Goal: Check status: Check status

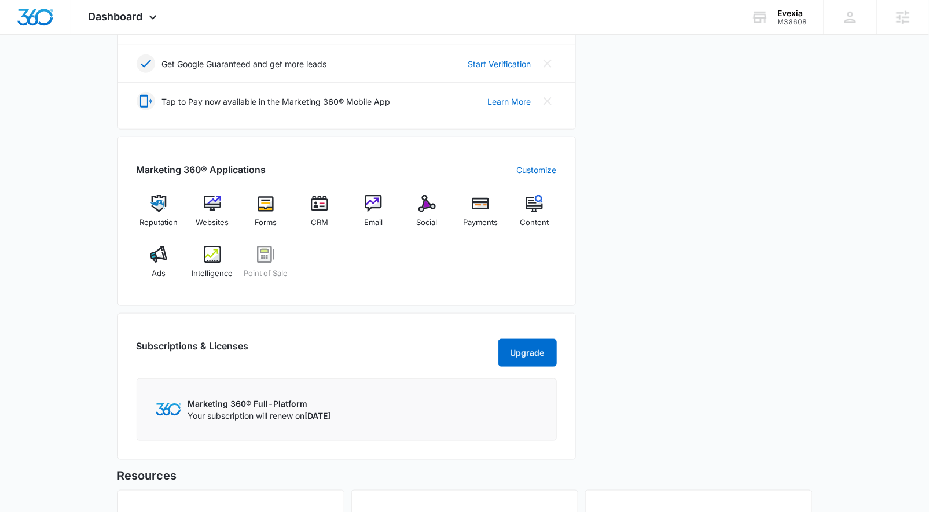
scroll to position [292, 0]
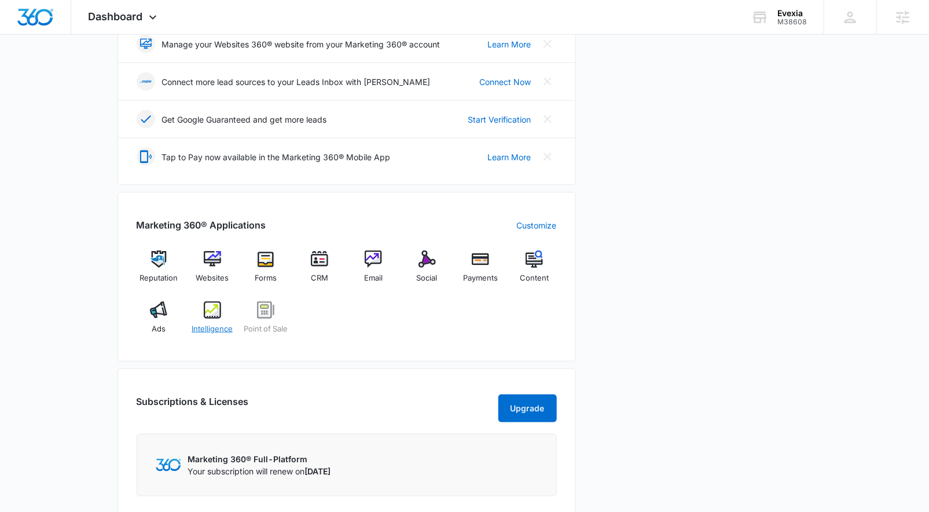
click at [219, 312] on img at bounding box center [212, 310] width 17 height 17
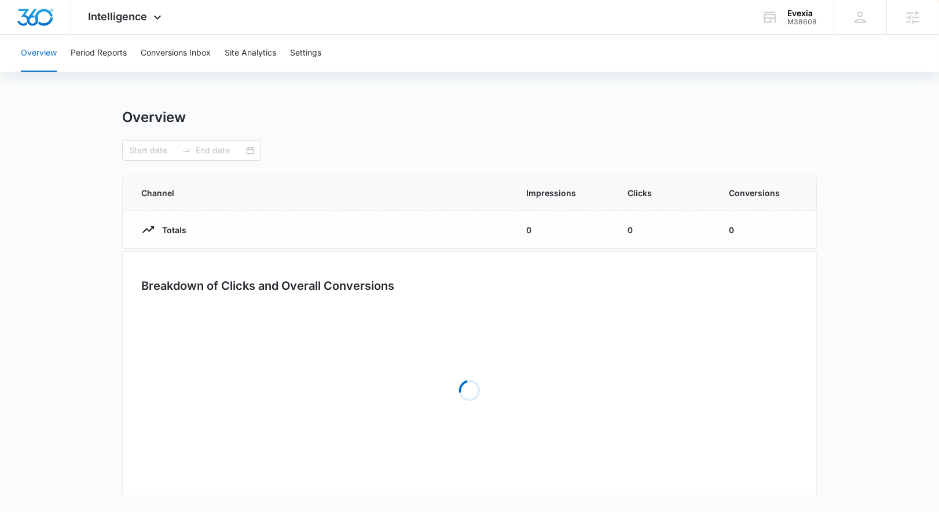
type input "07/06/2025"
type input "08/05/2025"
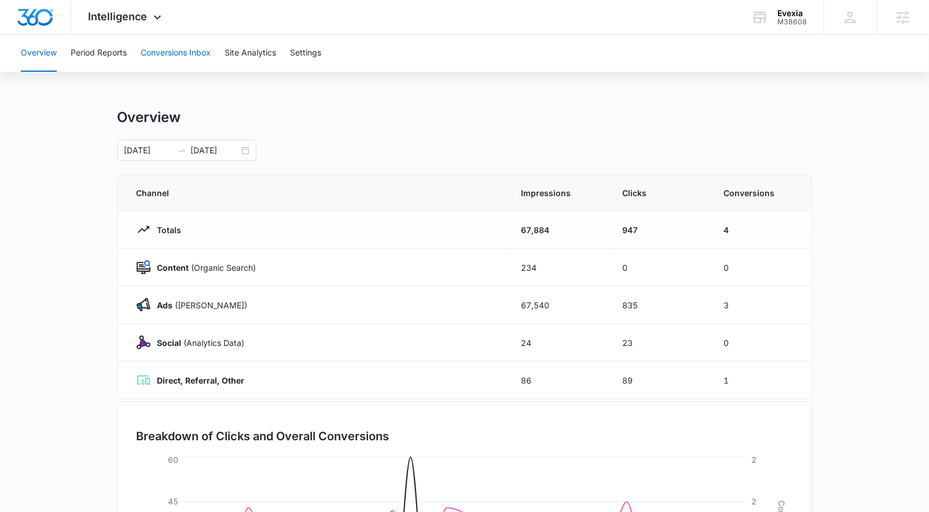
click at [190, 47] on button "Conversions Inbox" at bounding box center [176, 53] width 70 height 37
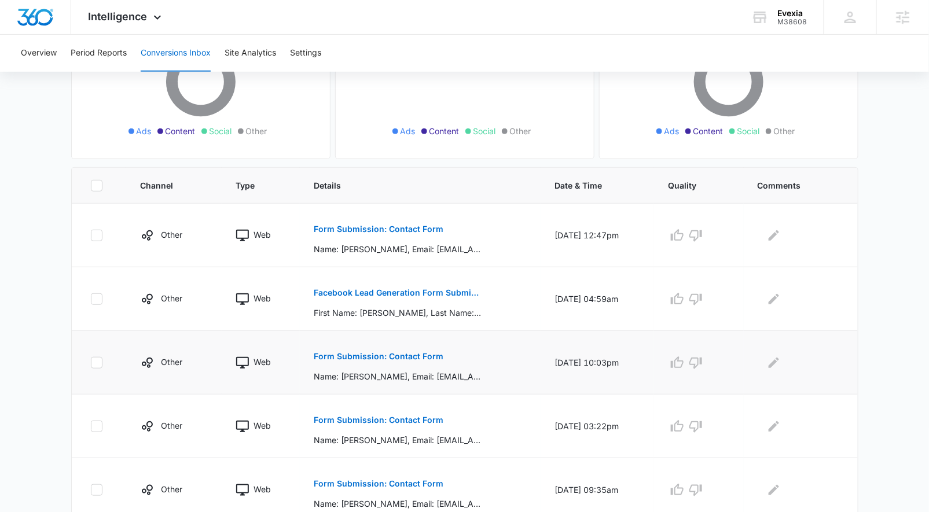
scroll to position [194, 0]
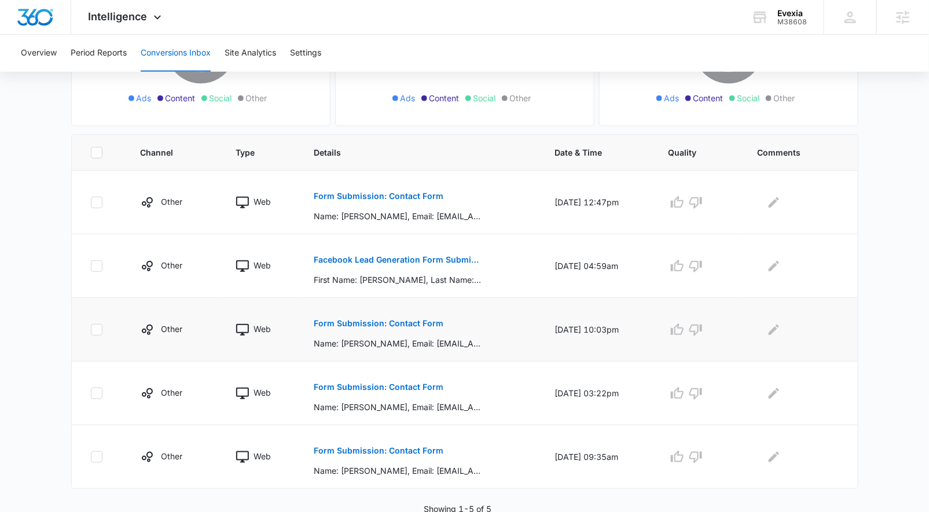
click at [412, 319] on p "Form Submission: Contact Form" at bounding box center [379, 323] width 130 height 8
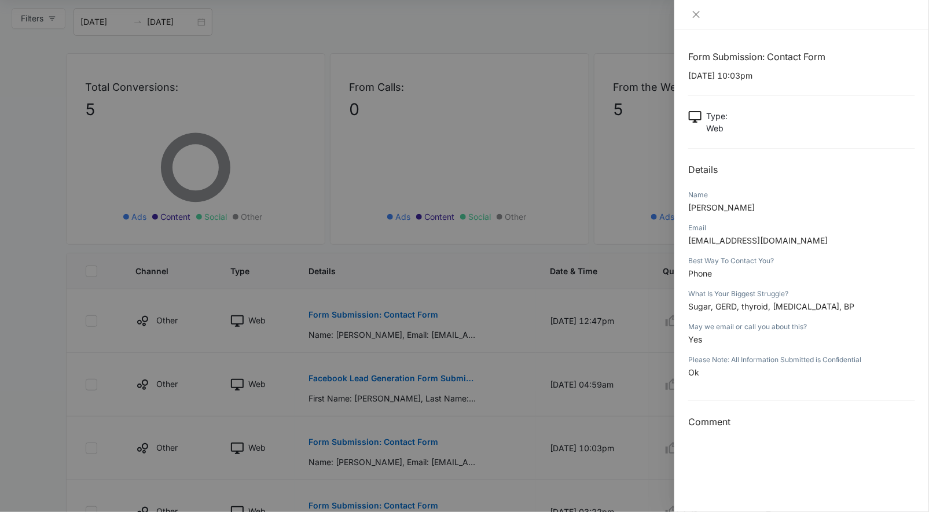
click at [487, 400] on div at bounding box center [464, 256] width 929 height 512
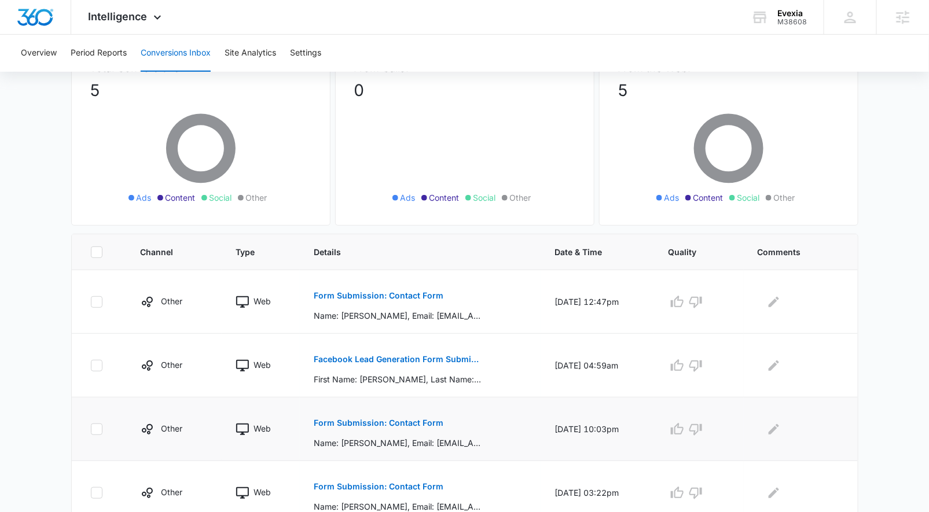
scroll to position [153, 0]
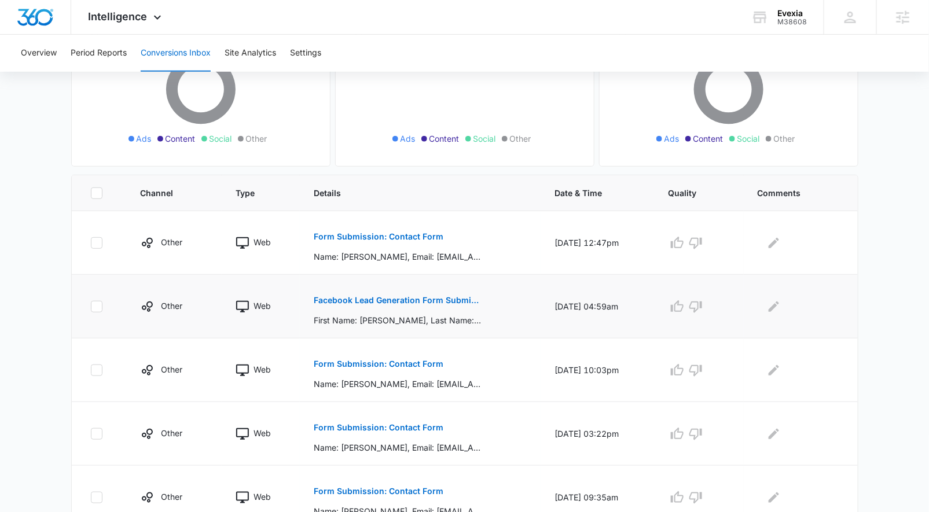
click at [391, 293] on button "Facebook Lead Generation Form Submissions" at bounding box center [398, 300] width 168 height 28
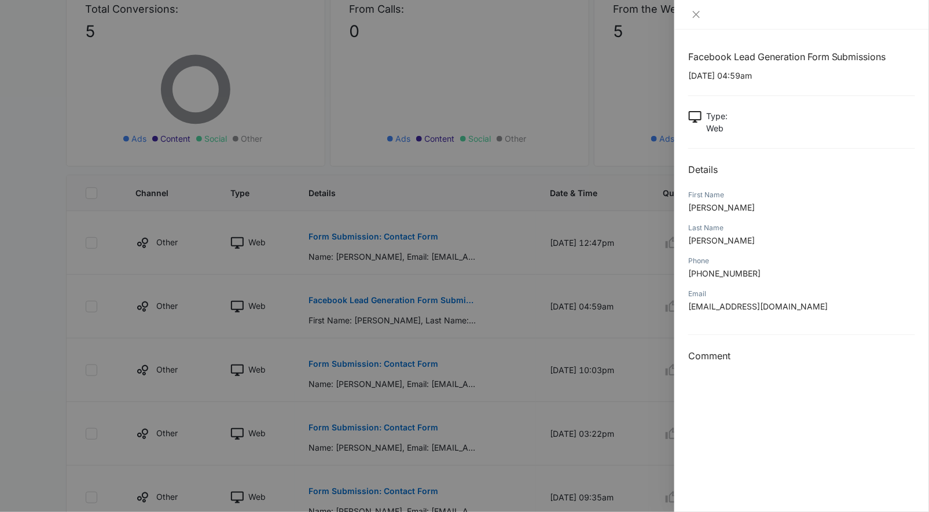
click at [757, 392] on div "Facebook Lead Generation Form Submissions 08/31/2025 at 04:59am Type : Web Deta…" at bounding box center [801, 271] width 255 height 483
click at [411, 235] on div at bounding box center [464, 256] width 929 height 512
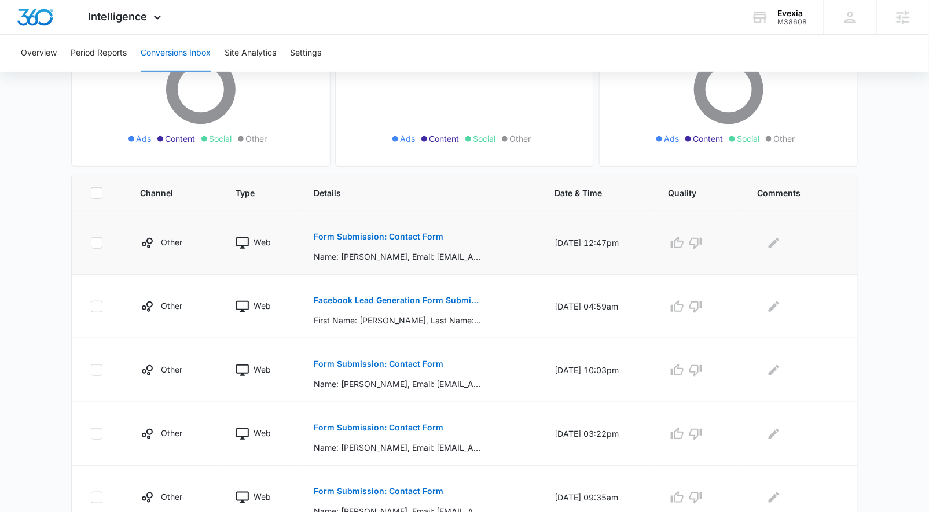
click at [411, 234] on p "Form Submission: Contact Form" at bounding box center [379, 237] width 130 height 8
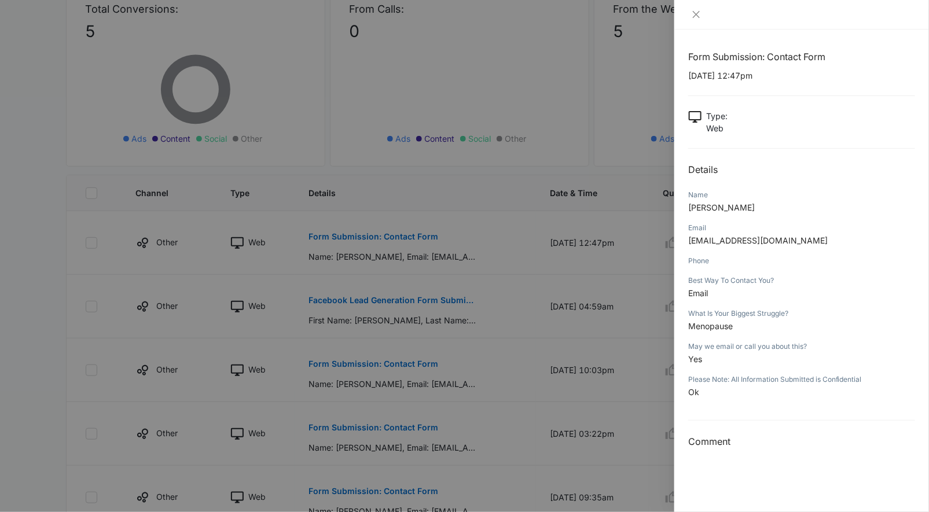
click at [524, 366] on div at bounding box center [464, 256] width 929 height 512
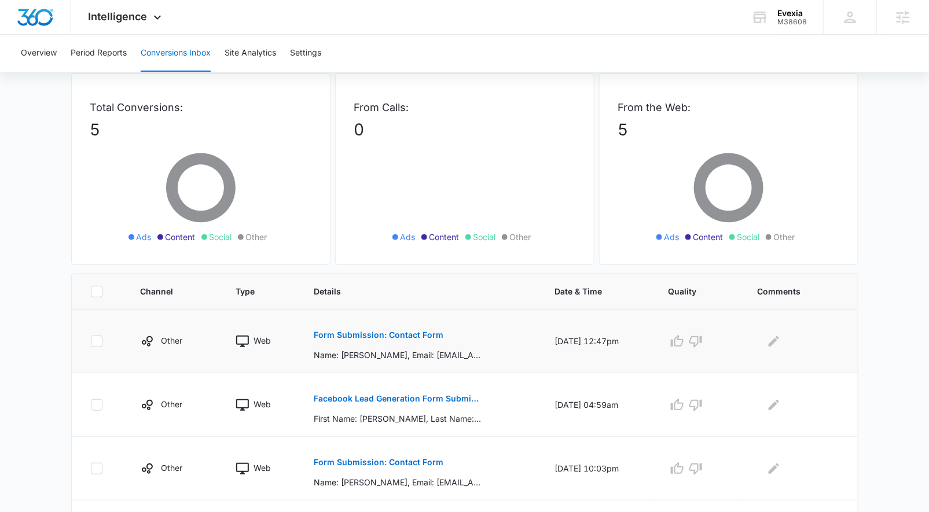
scroll to position [0, 0]
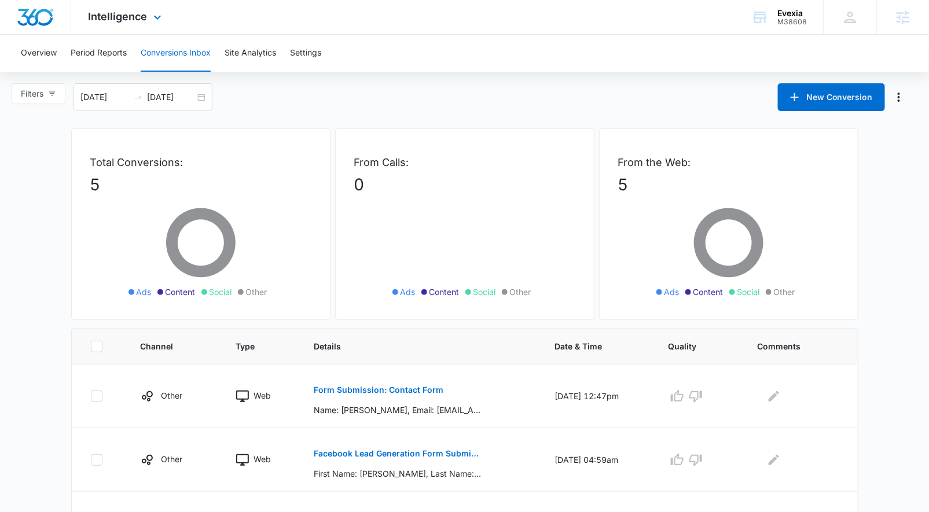
click at [100, 27] on div "Intelligence Apps Reputation Websites Forms CRM Email Social Payments POS Conte…" at bounding box center [126, 17] width 111 height 34
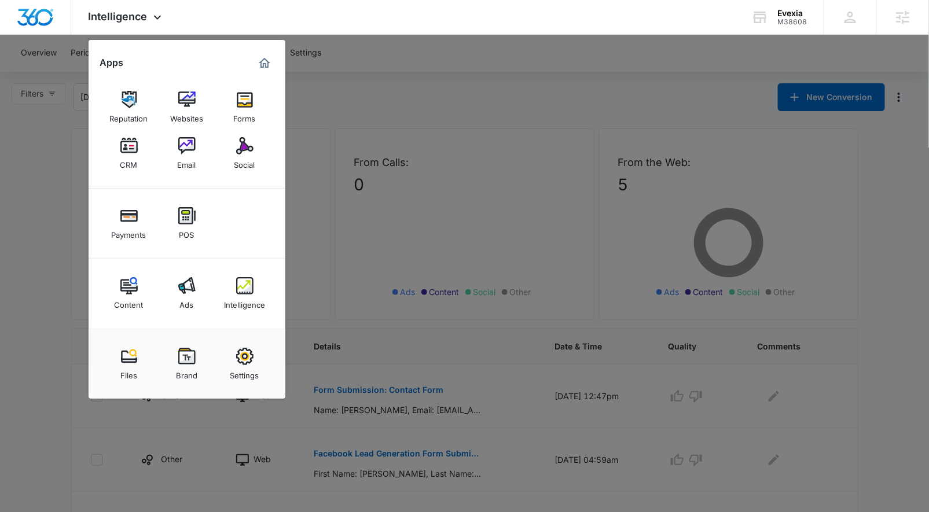
click at [129, 297] on div "Content" at bounding box center [129, 302] width 29 height 15
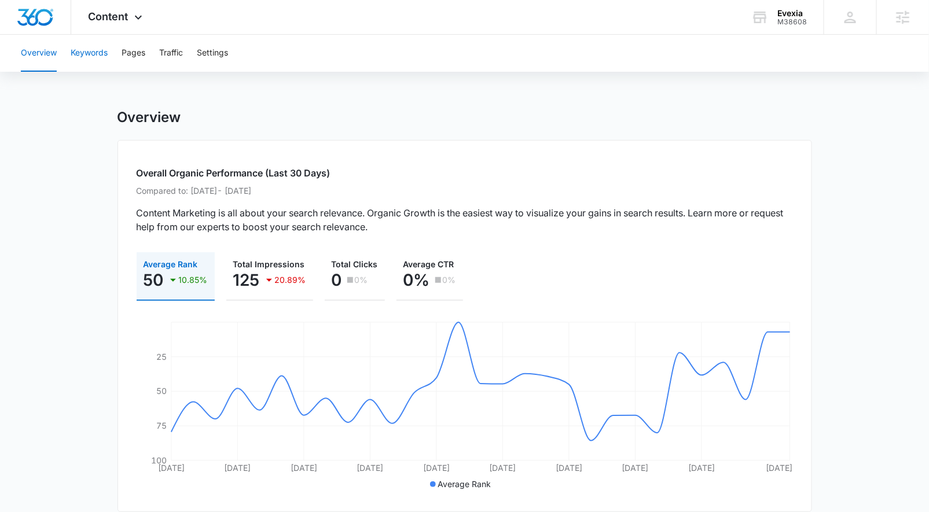
click at [82, 61] on button "Keywords" at bounding box center [89, 53] width 37 height 37
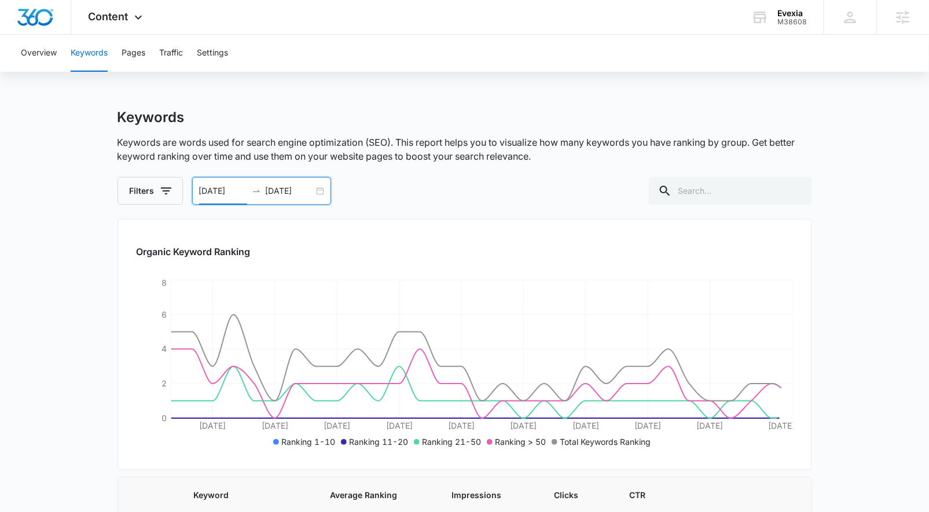
click at [242, 192] on input "07/06/2025" at bounding box center [223, 191] width 48 height 13
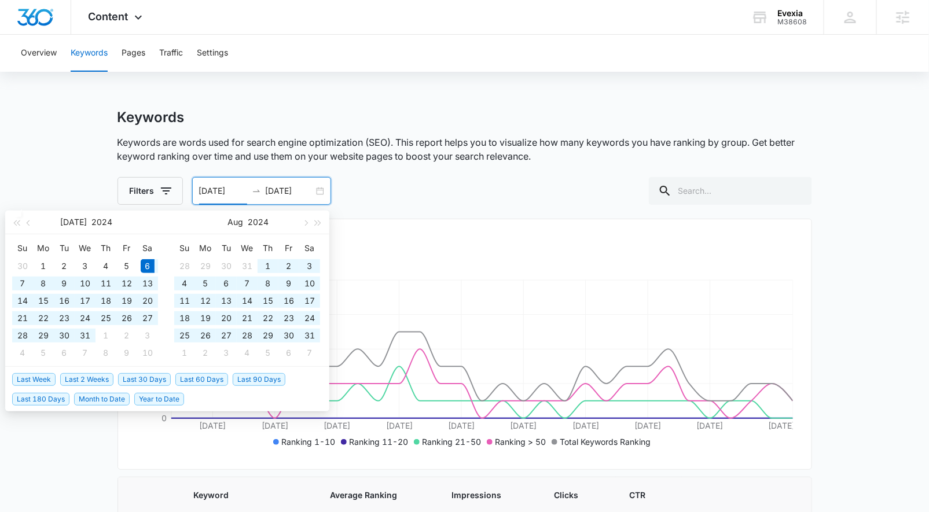
type input "07/06/2024"
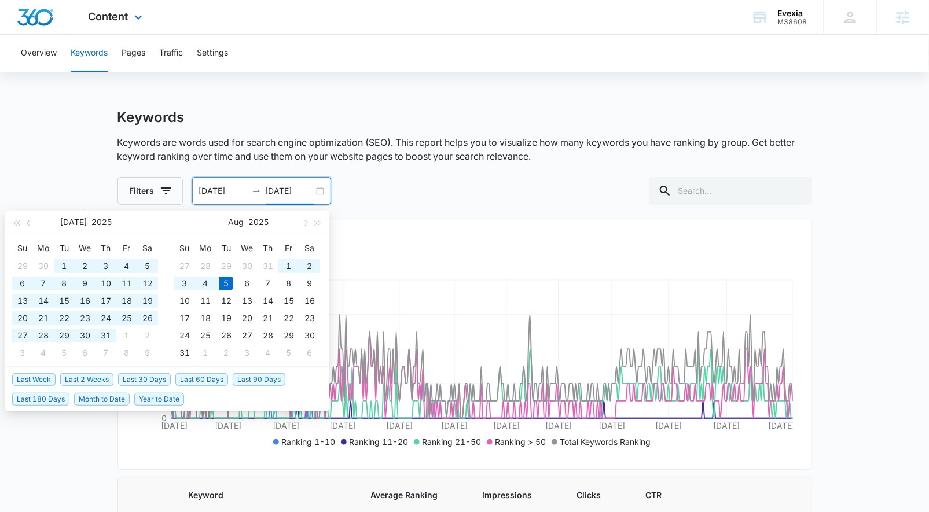
click at [222, 34] on div "Content Apps Reputation Websites Forms CRM Email Social Payments POS Content Ad…" at bounding box center [464, 17] width 929 height 35
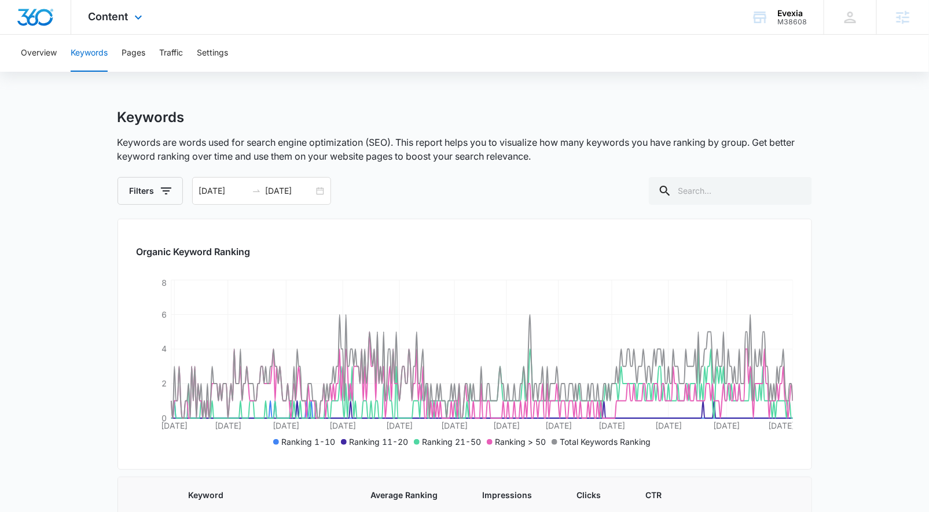
click at [15, 11] on div at bounding box center [35, 17] width 71 height 34
click at [23, 17] on img "Dashboard" at bounding box center [35, 17] width 37 height 17
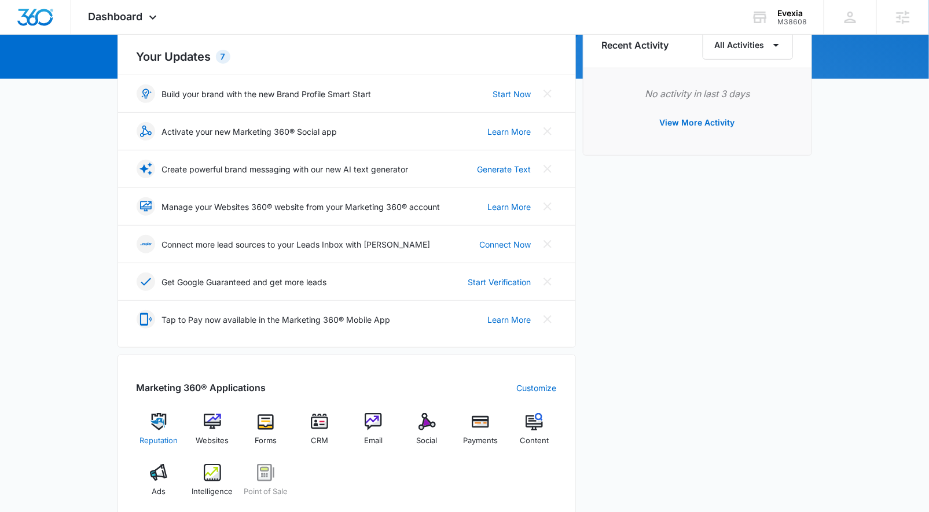
scroll to position [212, 0]
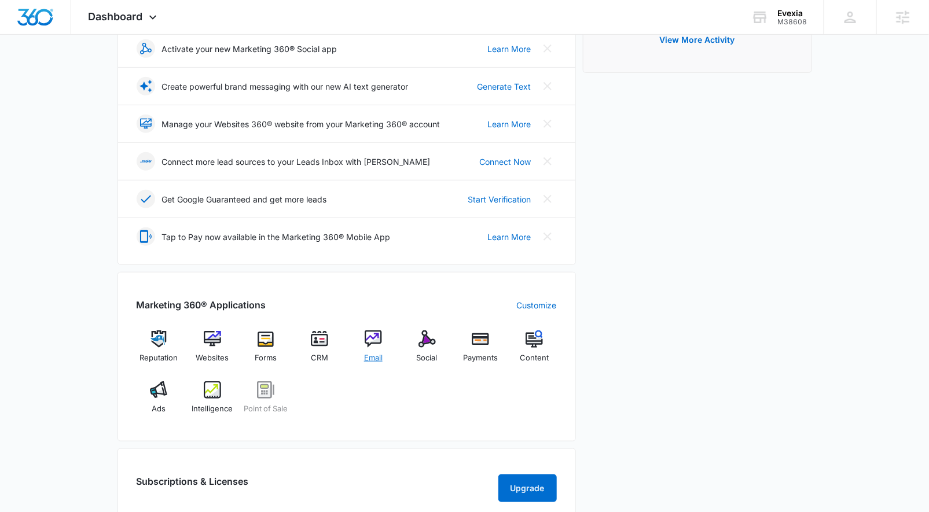
click at [370, 343] on img at bounding box center [373, 338] width 17 height 17
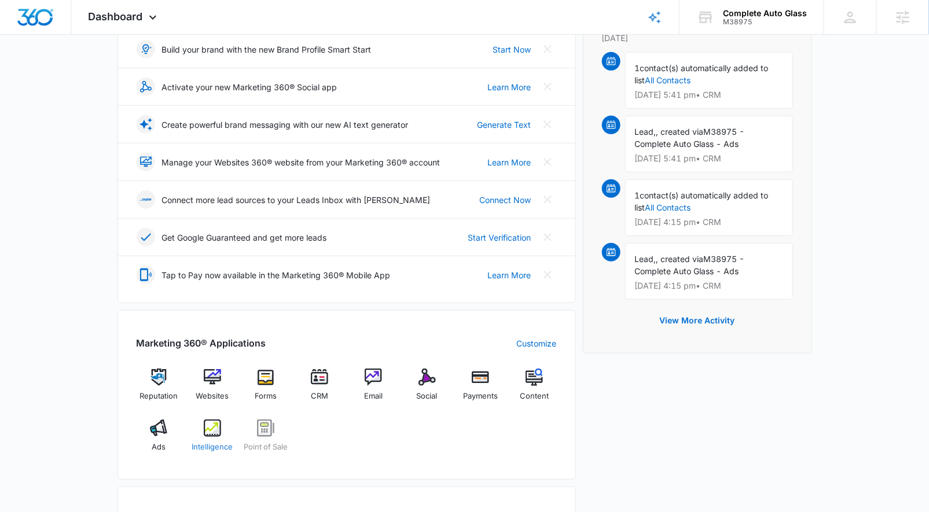
scroll to position [174, 0]
click at [221, 429] on div "Intelligence" at bounding box center [212, 441] width 45 height 42
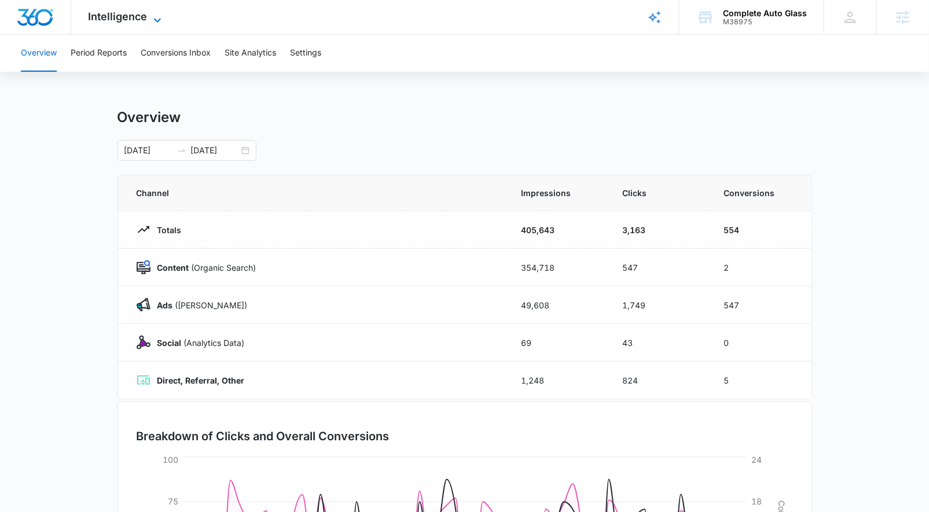
click at [130, 20] on span "Intelligence" at bounding box center [118, 16] width 59 height 12
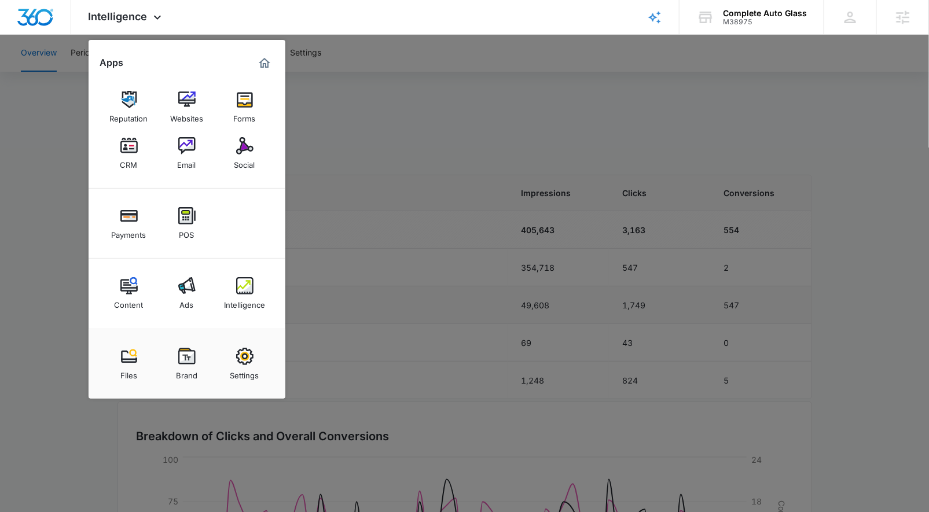
click at [199, 304] on link "Ads" at bounding box center [187, 293] width 44 height 44
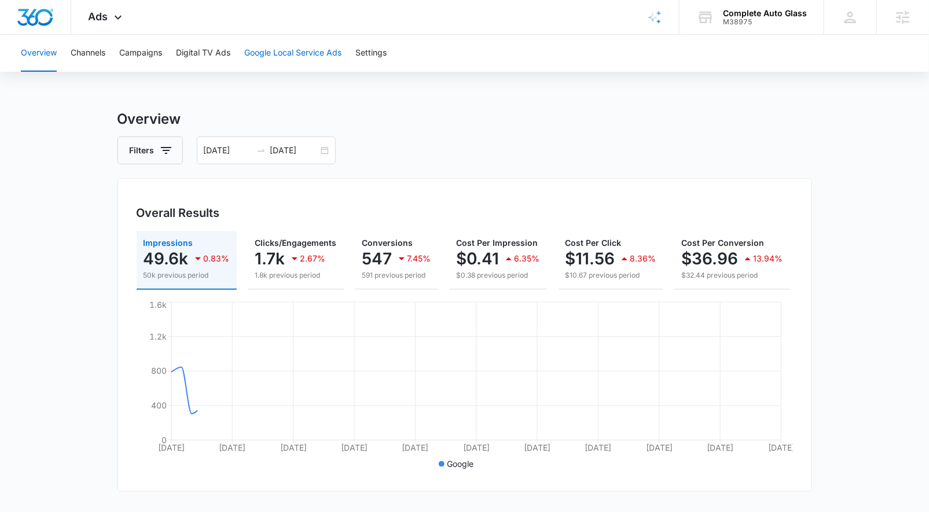
click at [300, 49] on button "Google Local Service Ads" at bounding box center [292, 53] width 97 height 37
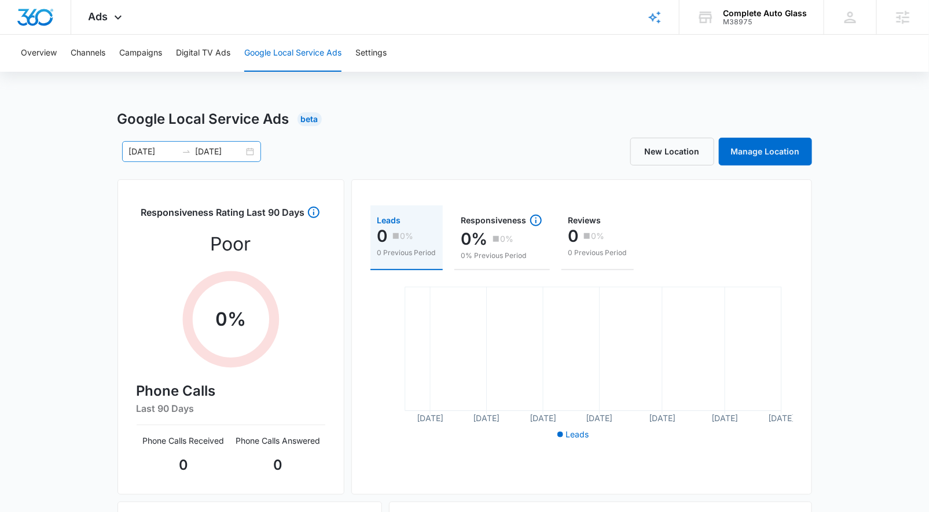
click at [250, 150] on div "07/10/2025 09/08/2025" at bounding box center [191, 151] width 139 height 21
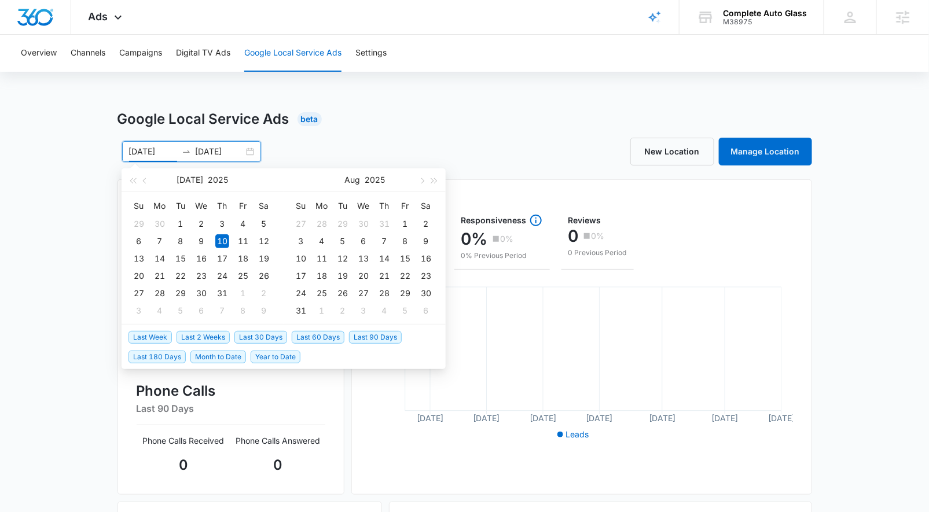
click at [161, 337] on span "Last Week" at bounding box center [149, 337] width 43 height 13
type input "09/09/2025"
type input "09/16/2025"
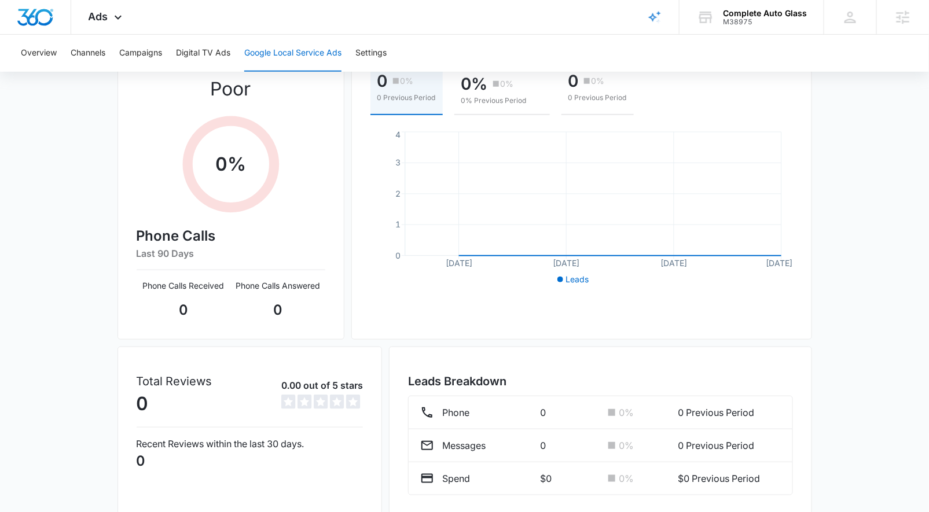
scroll to position [18, 0]
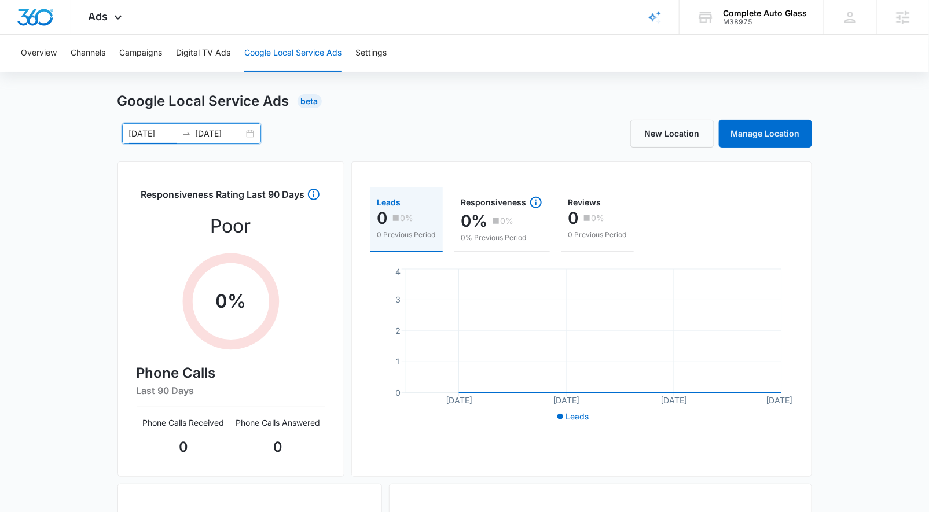
drag, startPoint x: 106, startPoint y: 27, endPoint x: 108, endPoint y: 39, distance: 11.8
click at [106, 27] on div "Ads Apps Reputation Websites Forms CRM Email Social Payments POS Content Ads In…" at bounding box center [106, 17] width 71 height 34
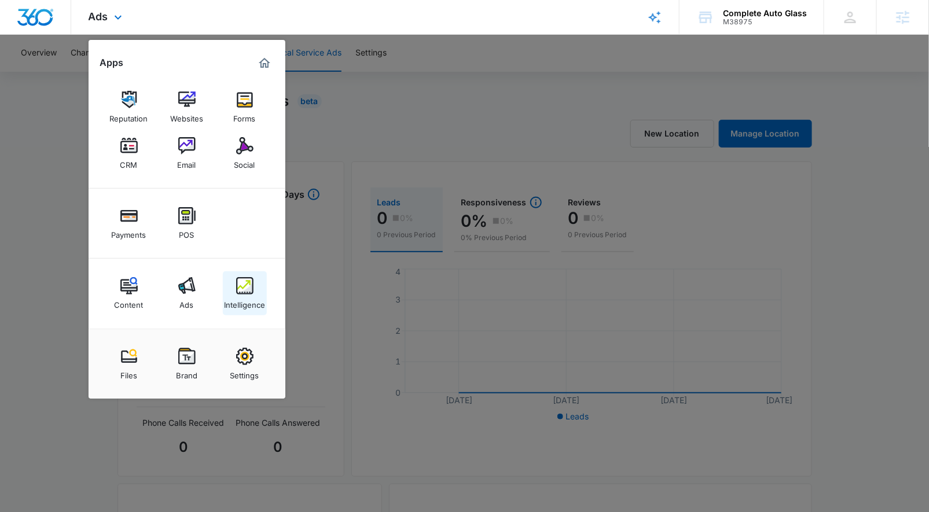
click at [231, 292] on link "Intelligence" at bounding box center [245, 293] width 44 height 44
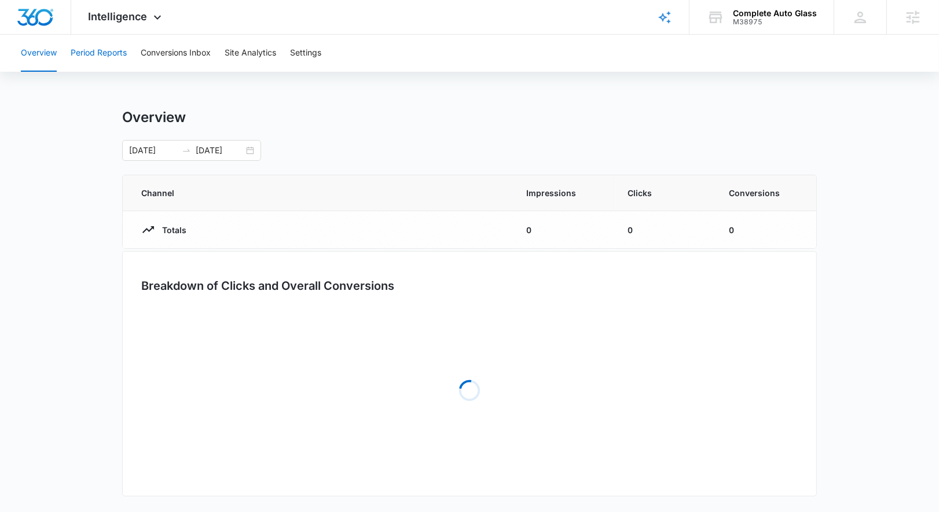
click at [120, 44] on button "Period Reports" at bounding box center [99, 53] width 56 height 37
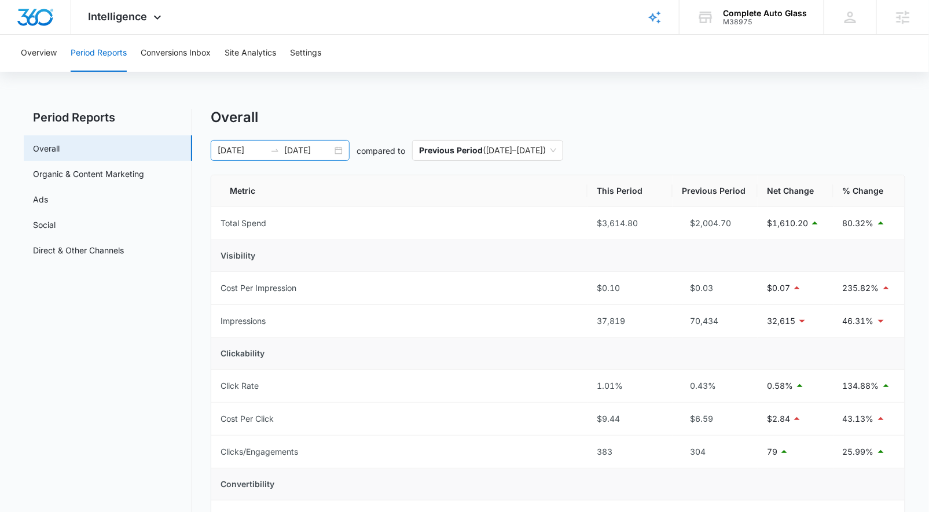
click at [343, 153] on div "09/09/2025 09/16/2025" at bounding box center [280, 150] width 139 height 21
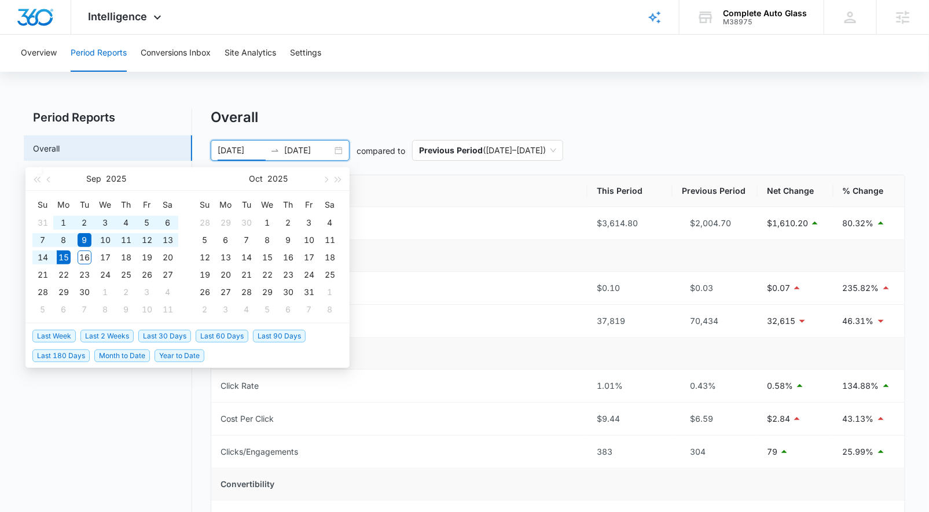
click at [149, 332] on span "Last 30 Days" at bounding box center [164, 336] width 53 height 13
type input "08/16/2025"
type input "09/15/2025"
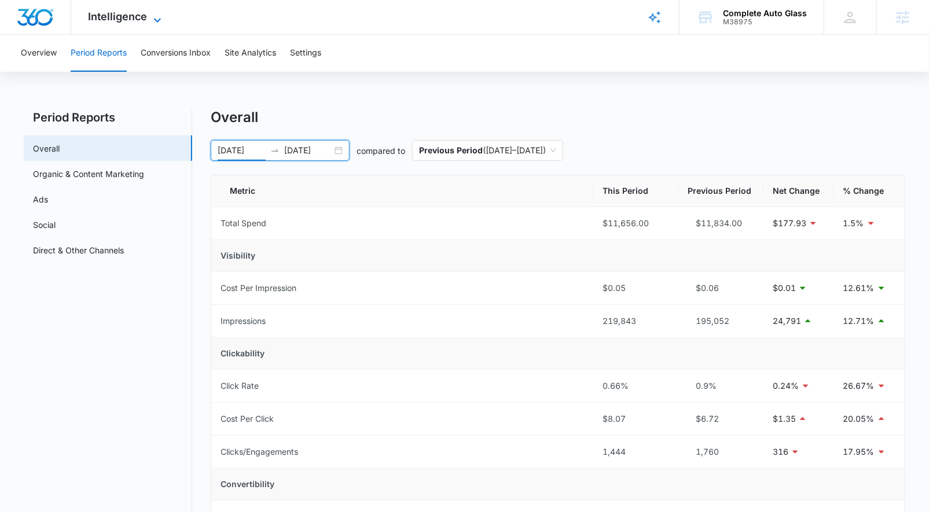
click at [122, 21] on span "Intelligence" at bounding box center [118, 16] width 59 height 12
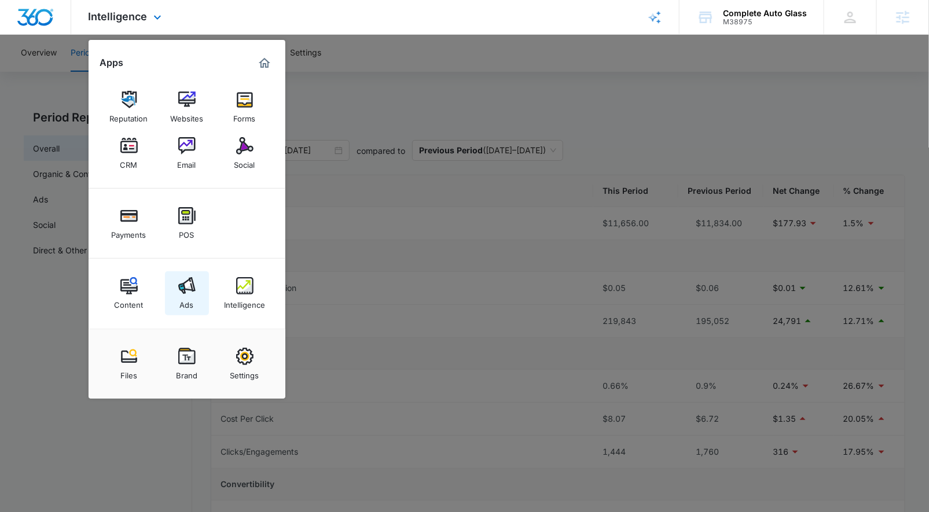
click at [201, 300] on link "Ads" at bounding box center [187, 293] width 44 height 44
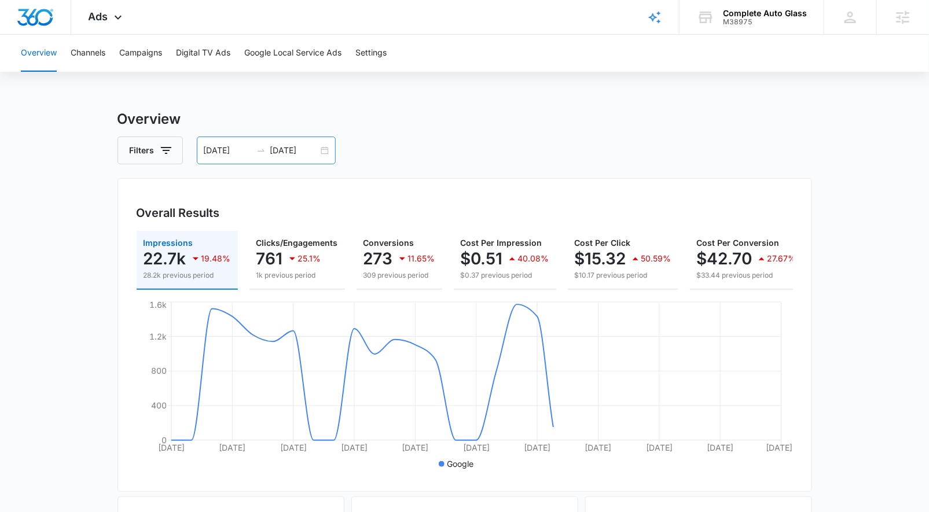
click at [325, 157] on div "08/16/2025 09/15/2025" at bounding box center [266, 151] width 139 height 28
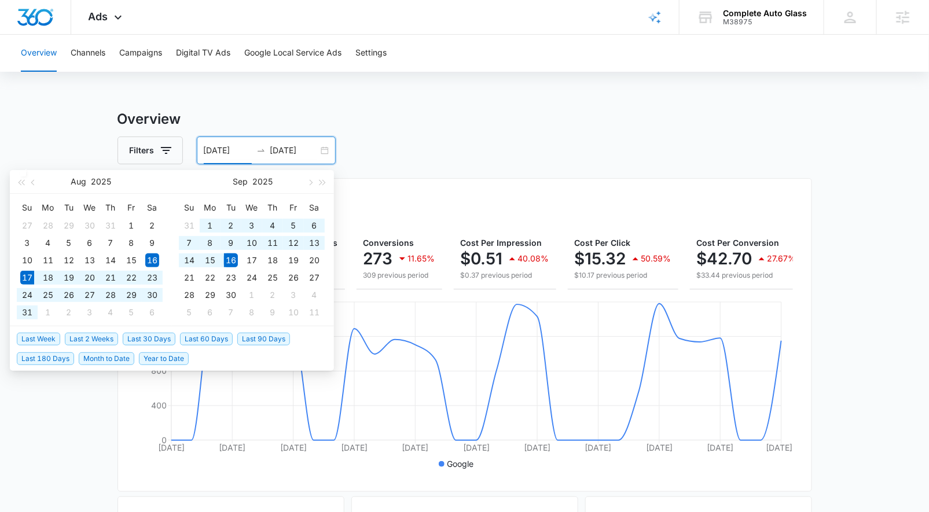
click at [165, 340] on span "Last 30 Days" at bounding box center [149, 339] width 53 height 13
type input "08/17/2025"
type input "09/16/2025"
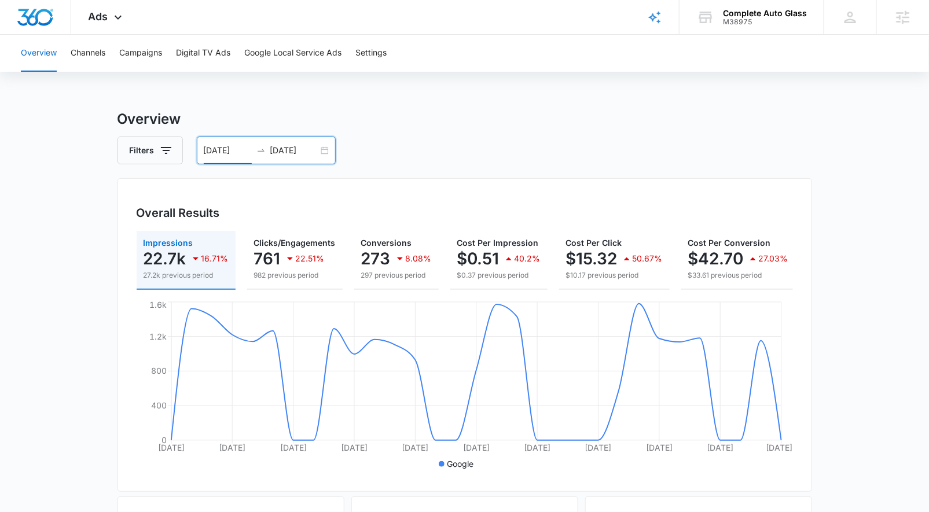
click at [324, 149] on div "08/17/2025 09/16/2025" at bounding box center [266, 151] width 139 height 28
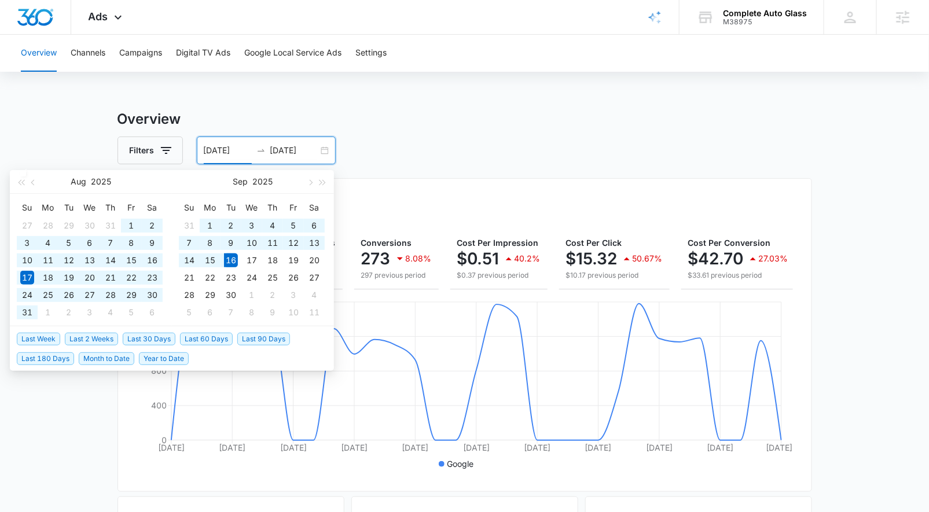
click at [204, 336] on span "Last 60 Days" at bounding box center [206, 339] width 53 height 13
type input "07/18/2025"
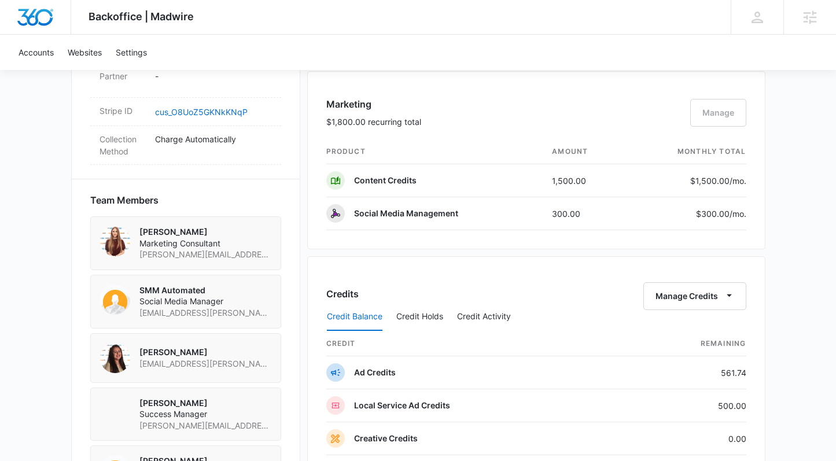
scroll to position [737, 0]
